Goal: Information Seeking & Learning: Learn about a topic

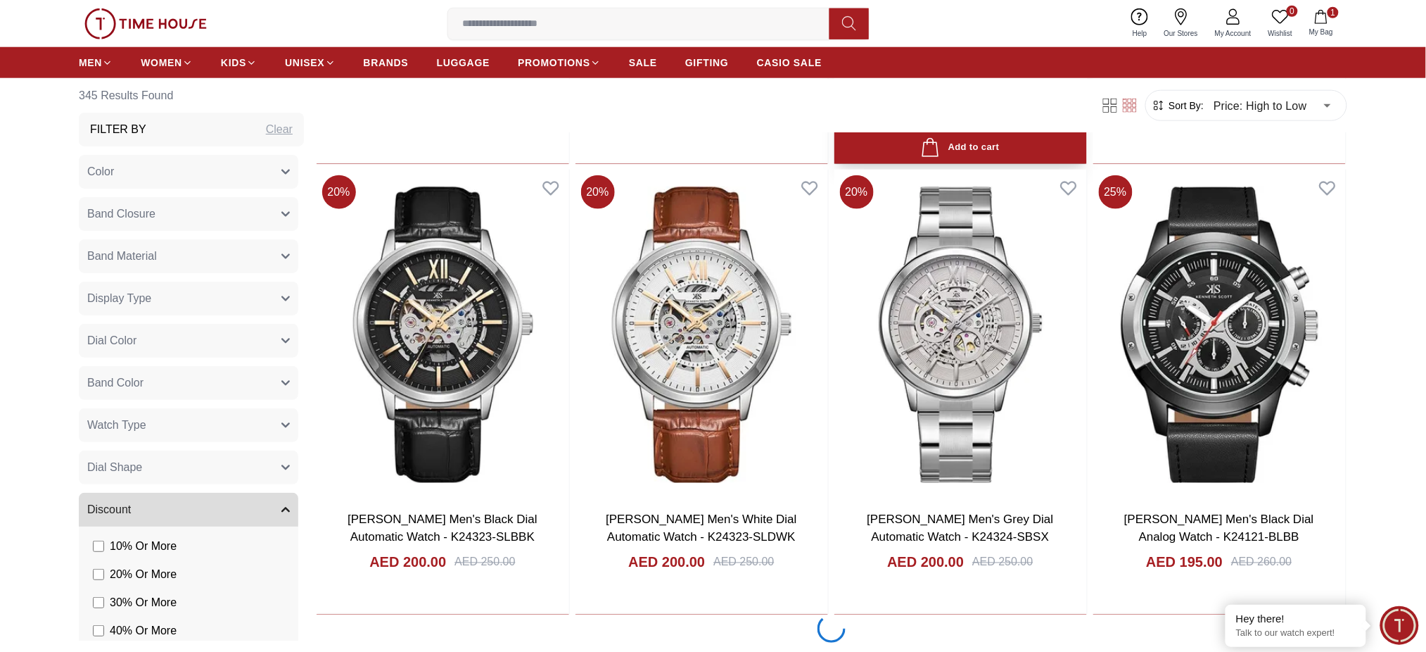
scroll to position [2720, 0]
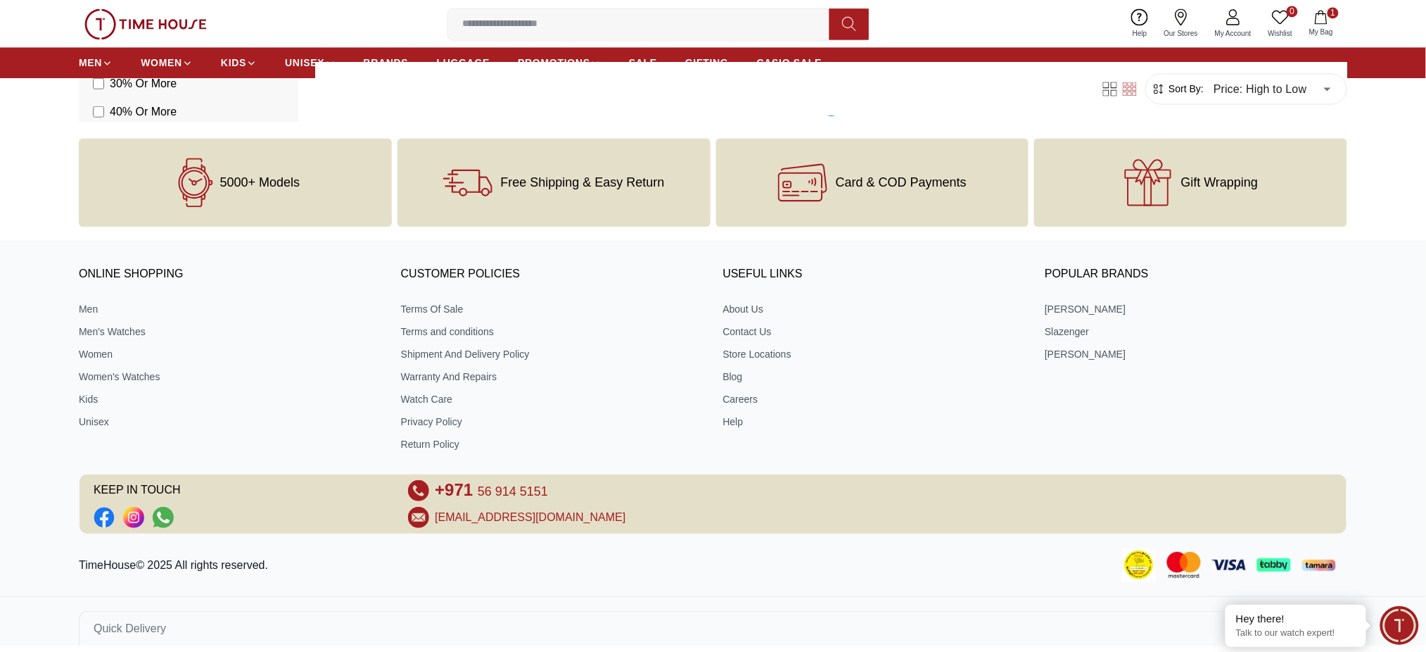
scroll to position [3008, 0]
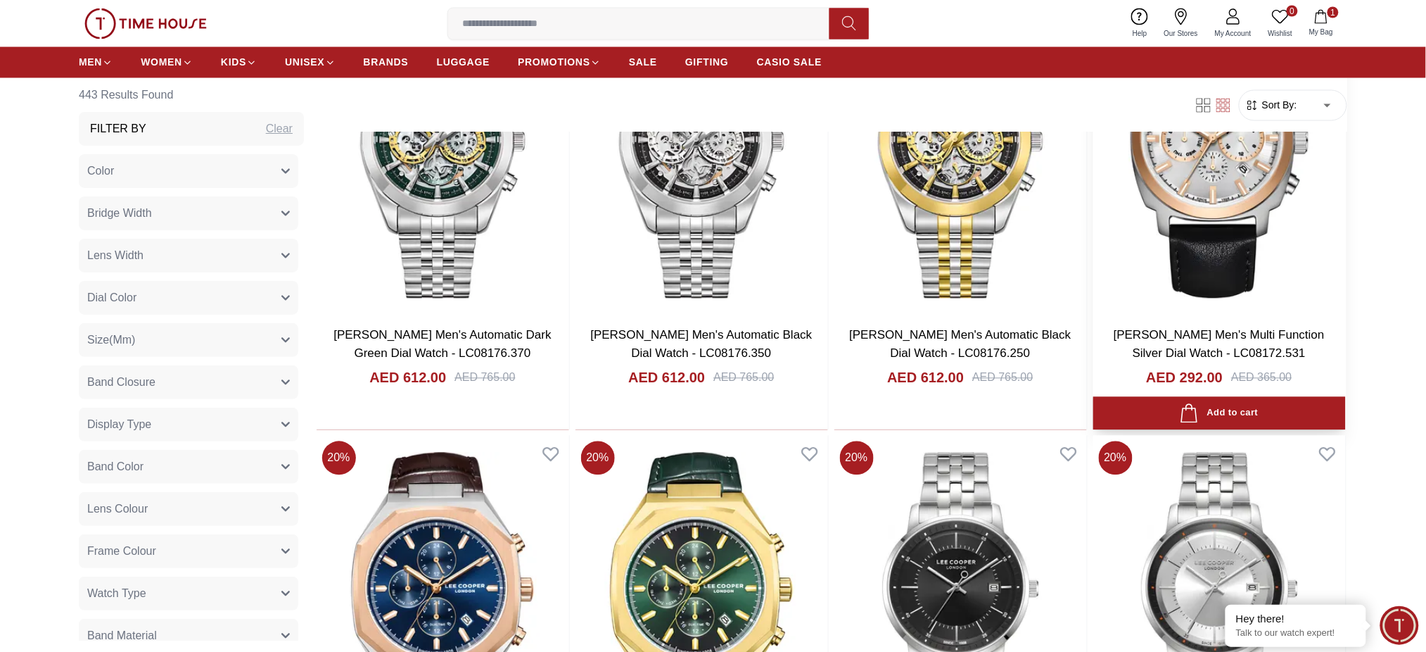
scroll to position [750, 0]
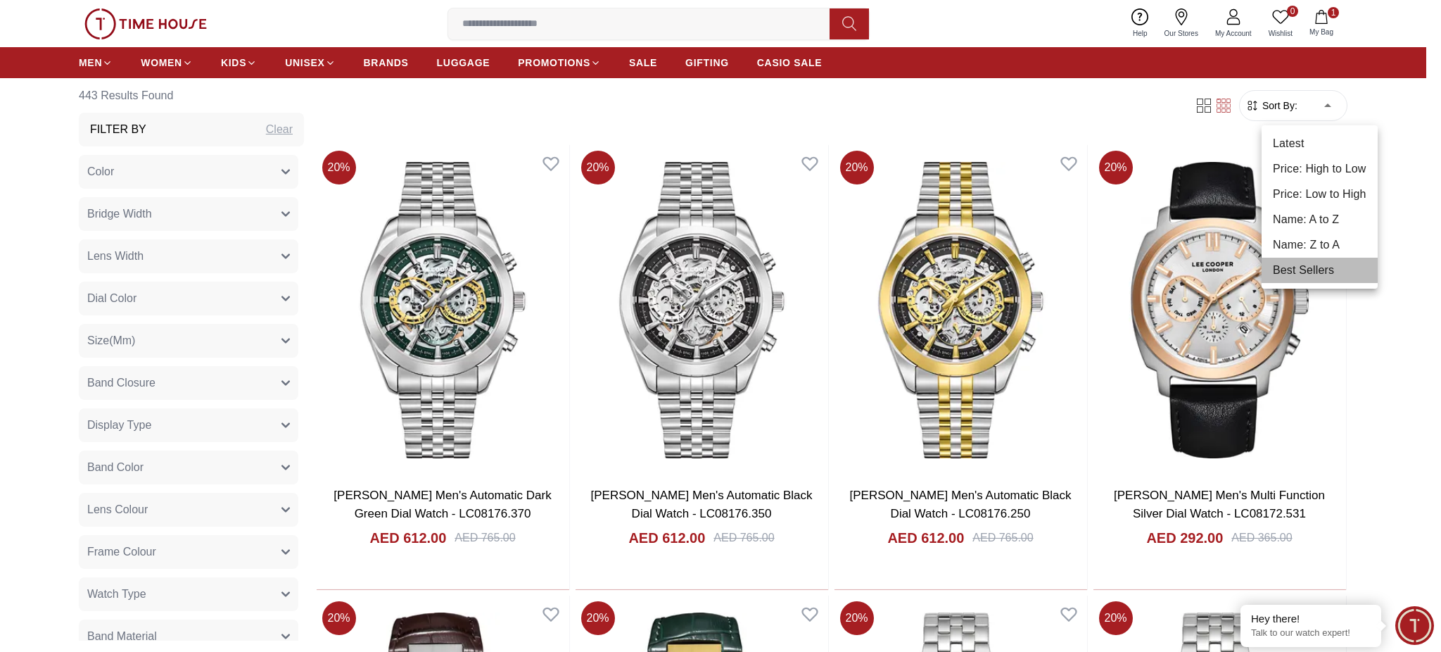
click at [1291, 263] on li "Best Sellers" at bounding box center [1320, 270] width 116 height 25
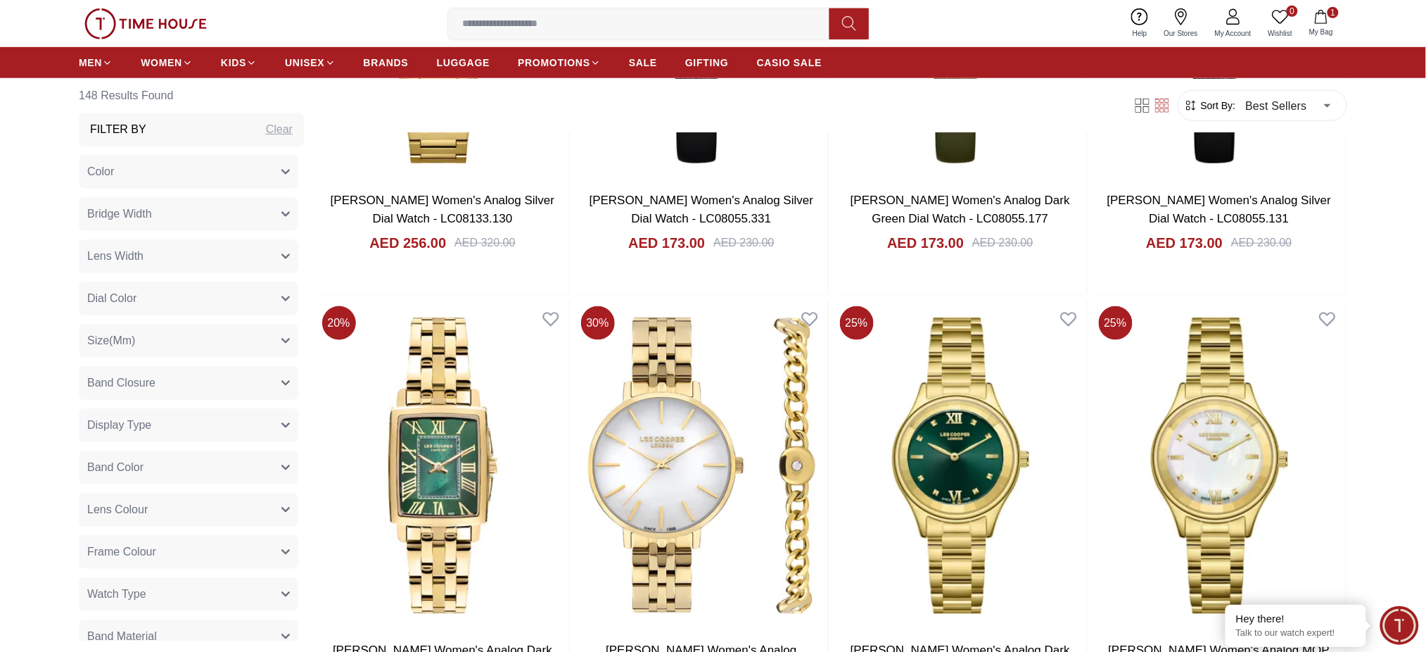
scroll to position [2626, 0]
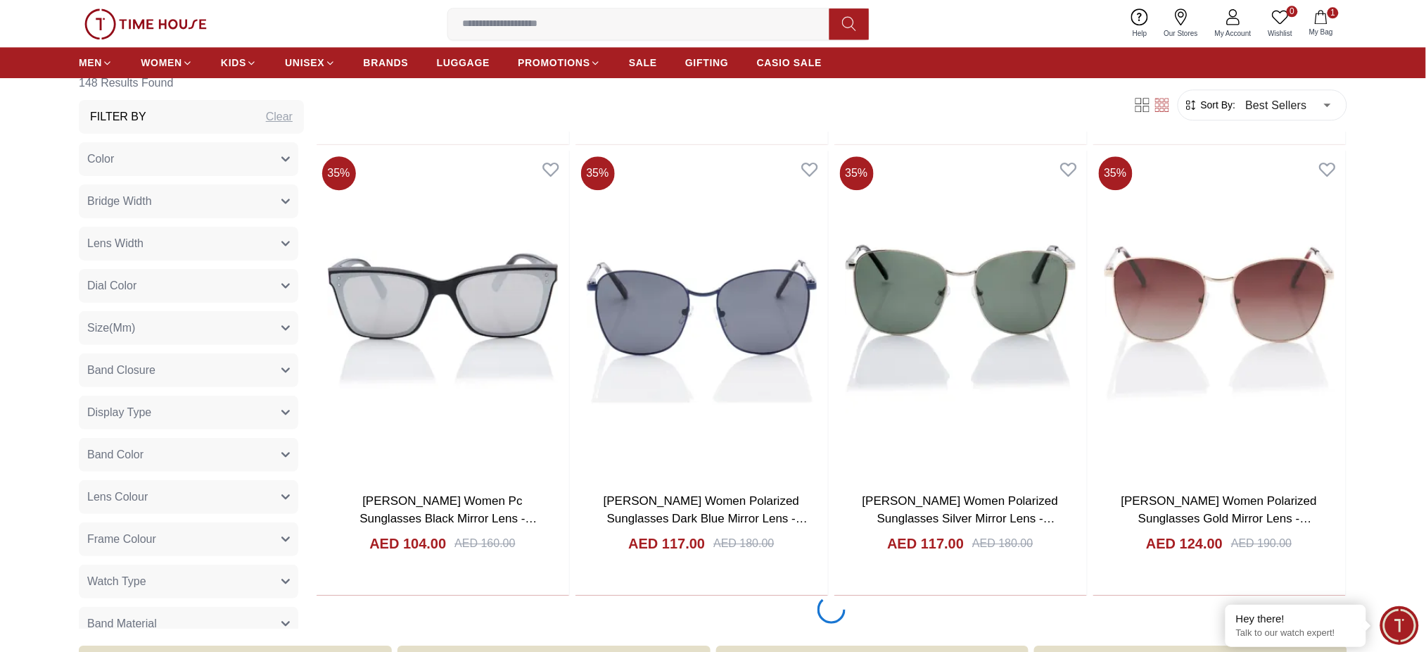
scroll to position [7504, 0]
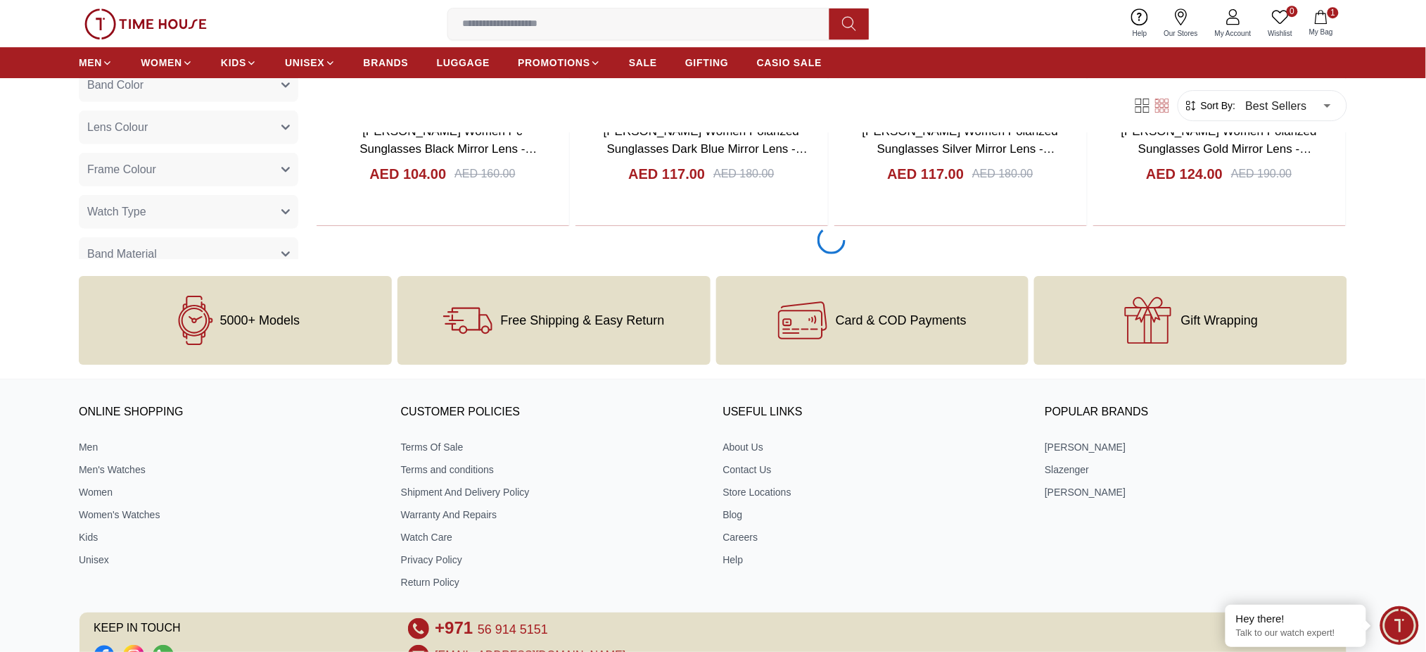
scroll to position [6711, 0]
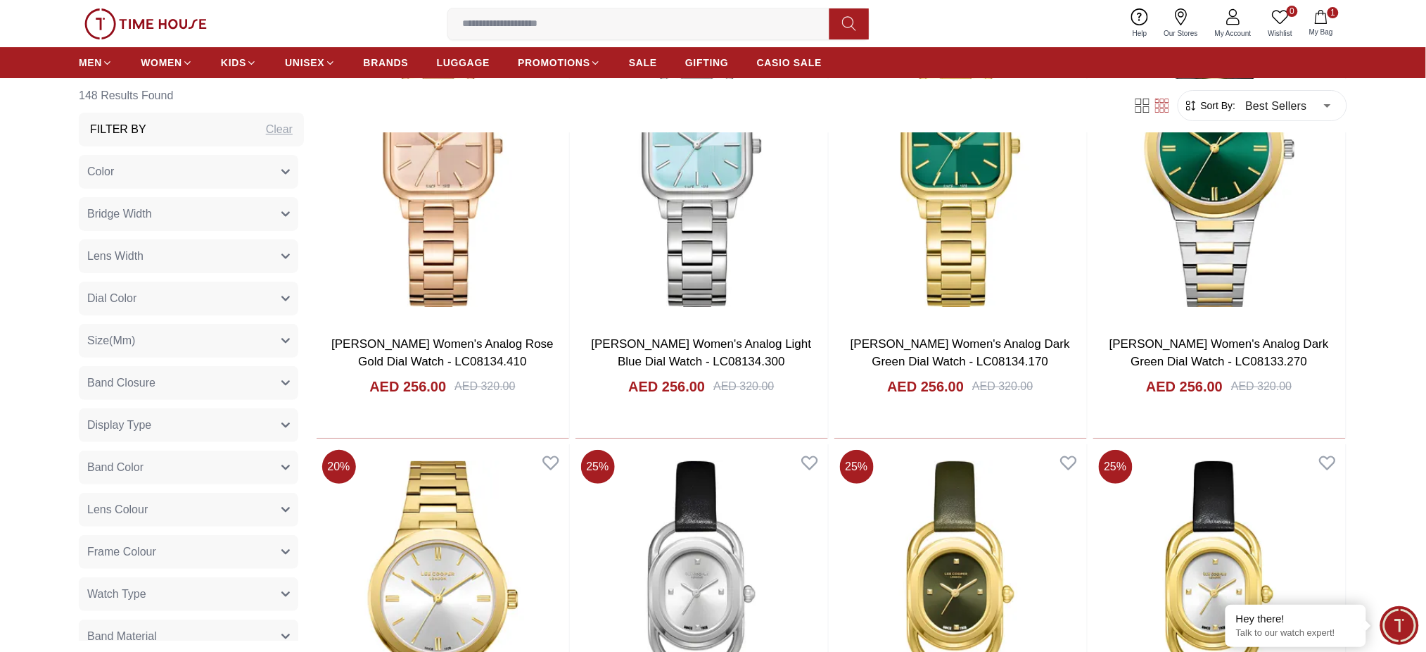
scroll to position [1739, 0]
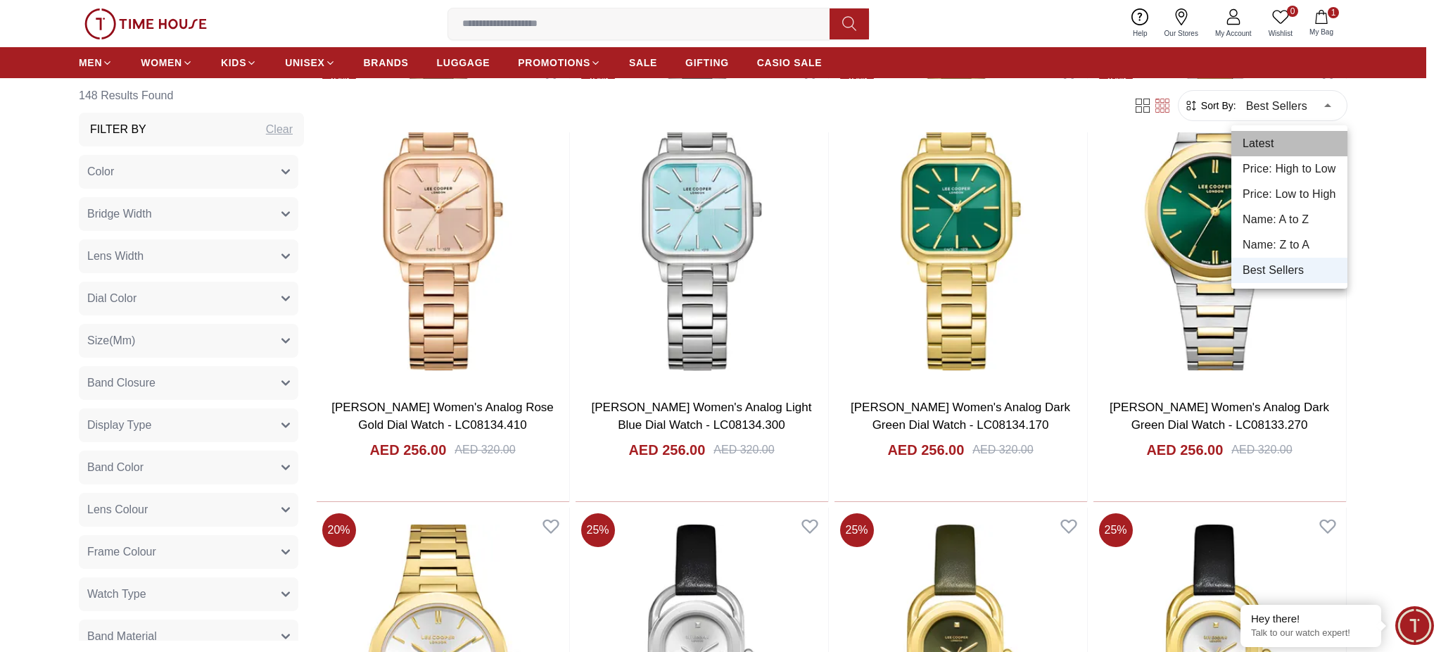
click at [1264, 144] on li "Latest" at bounding box center [1289, 143] width 116 height 25
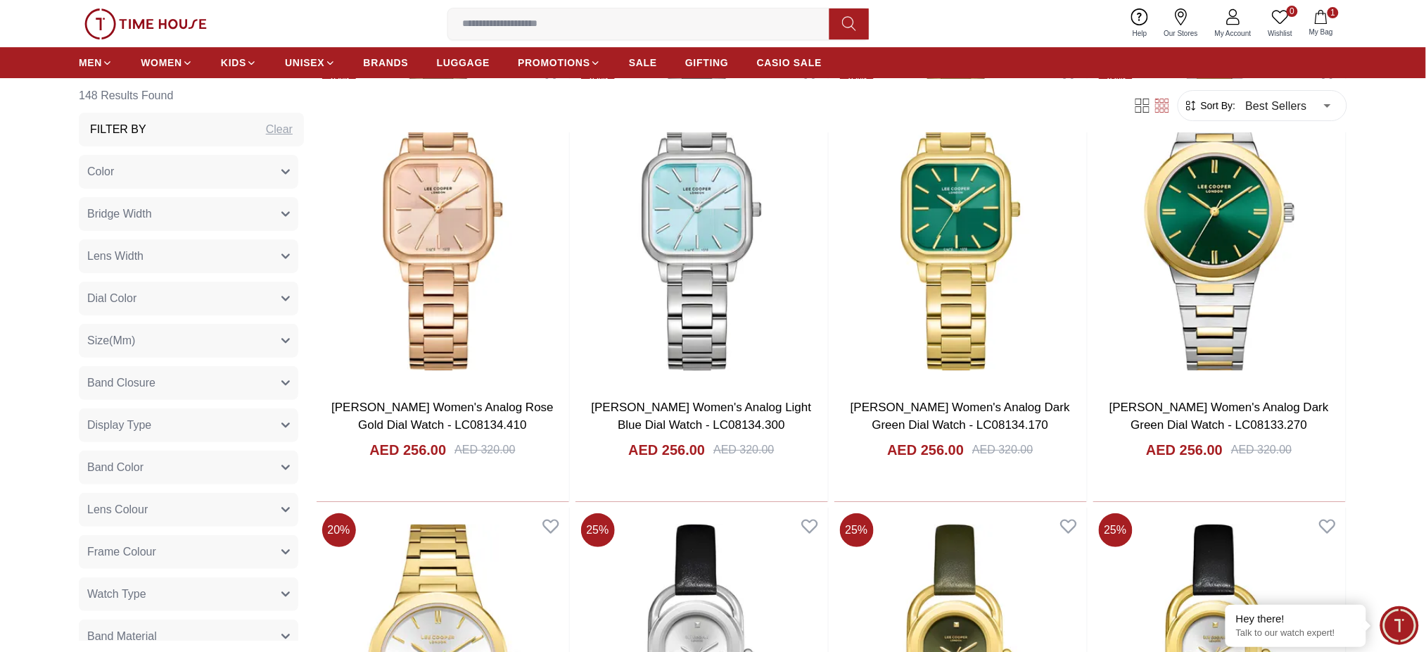
type input "*"
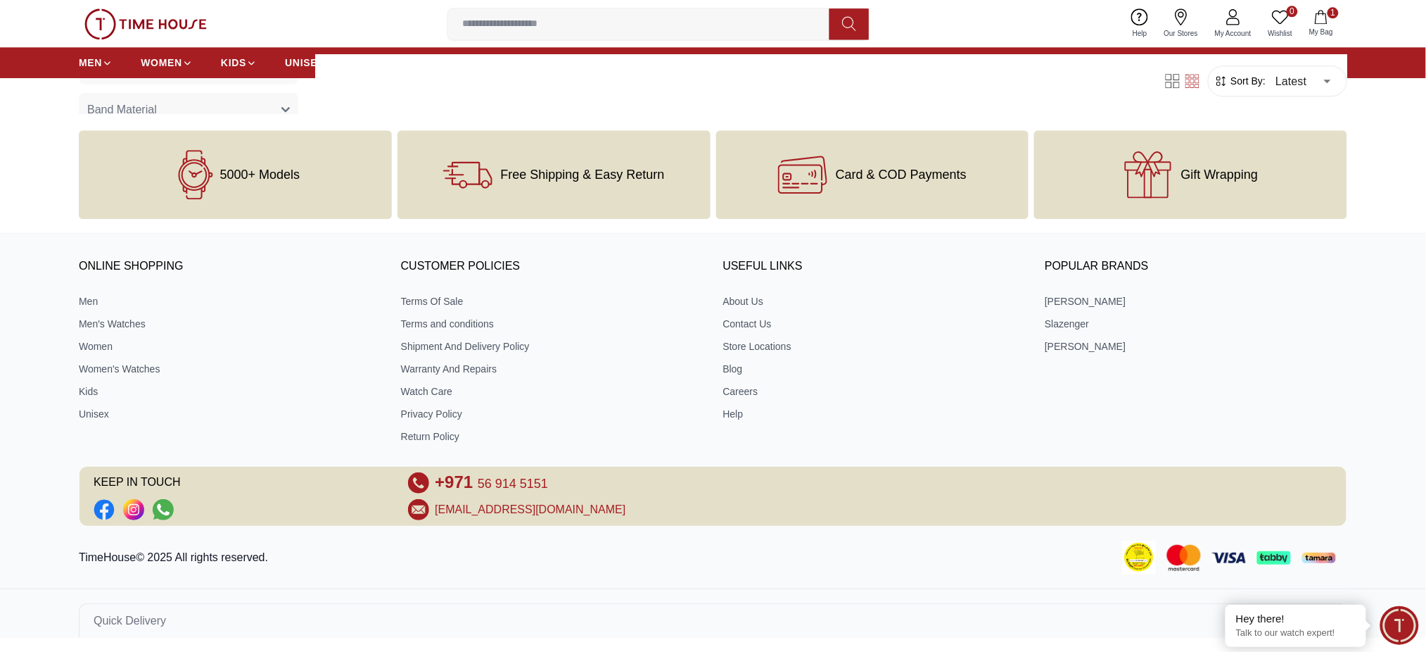
scroll to position [1270, 0]
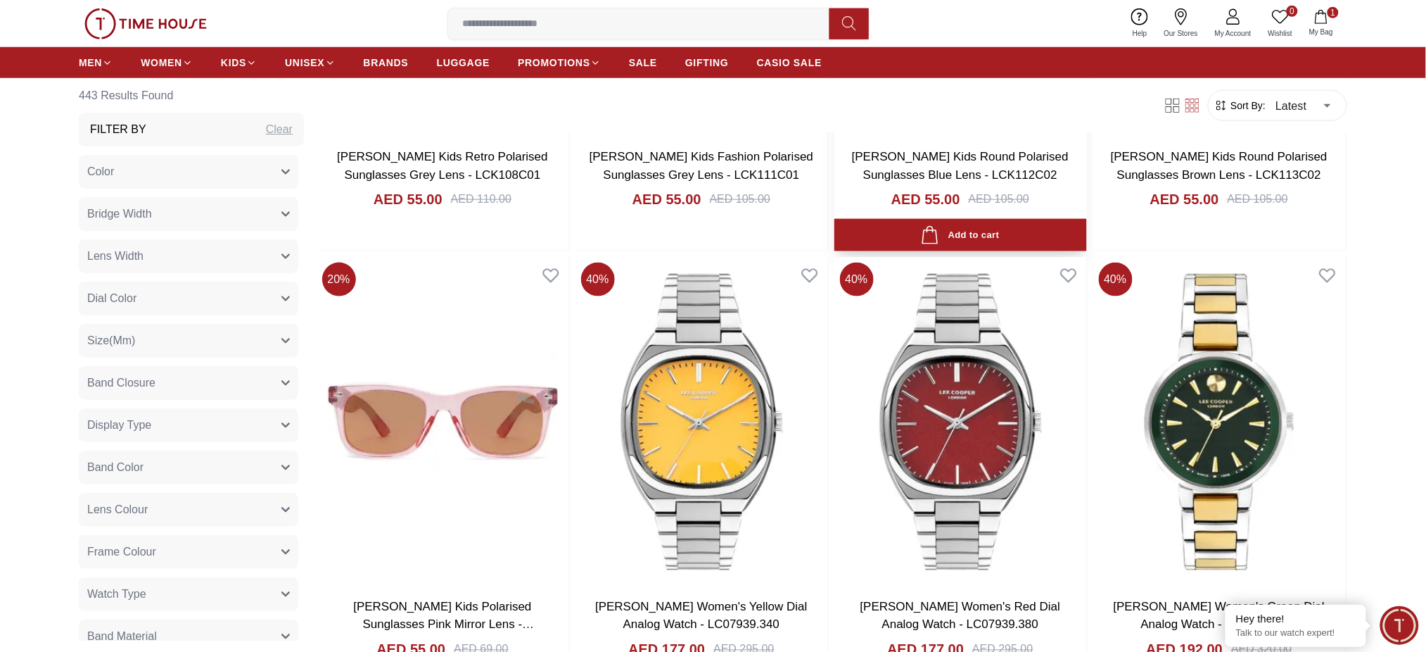
scroll to position [2626, 0]
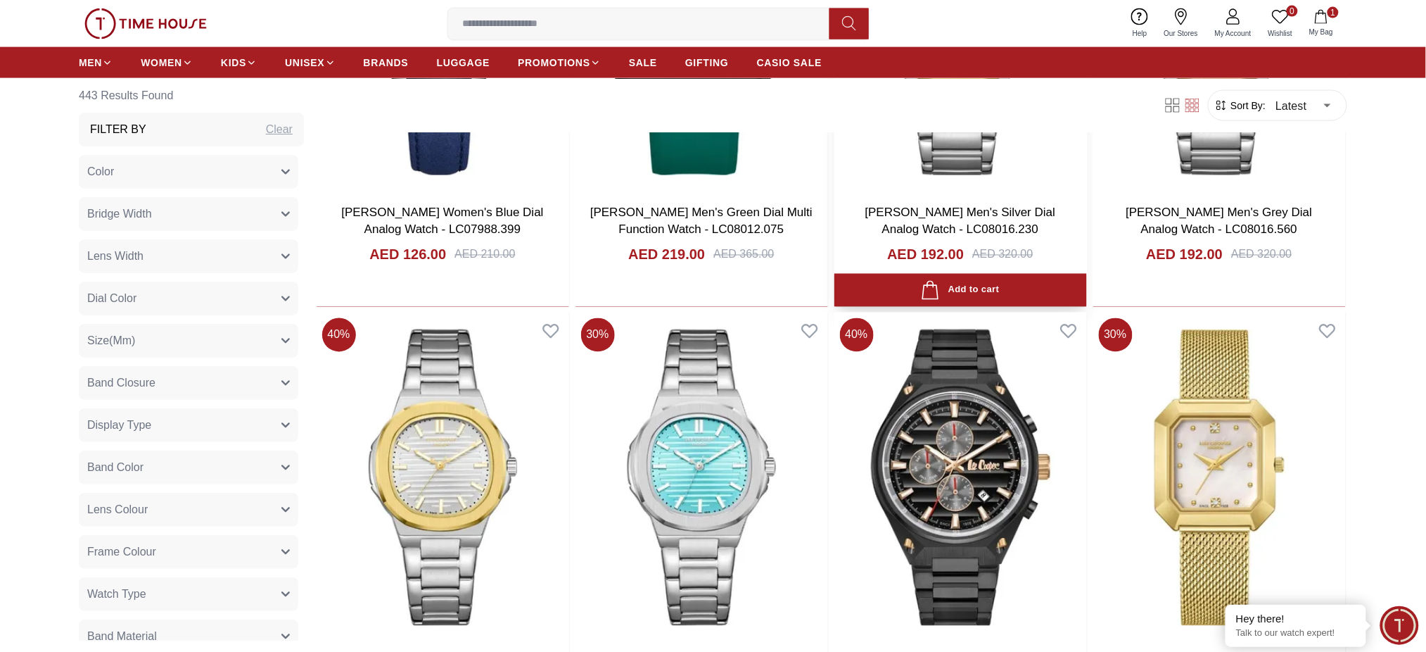
scroll to position [4784, 0]
